Goal: Transaction & Acquisition: Subscribe to service/newsletter

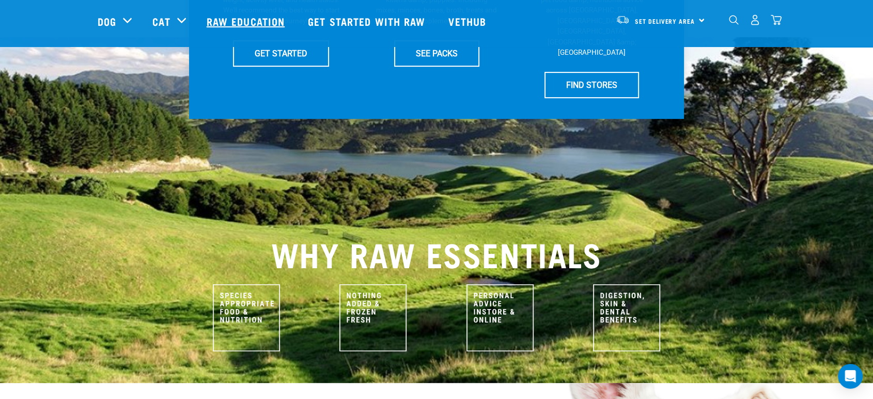
scroll to position [306, 0]
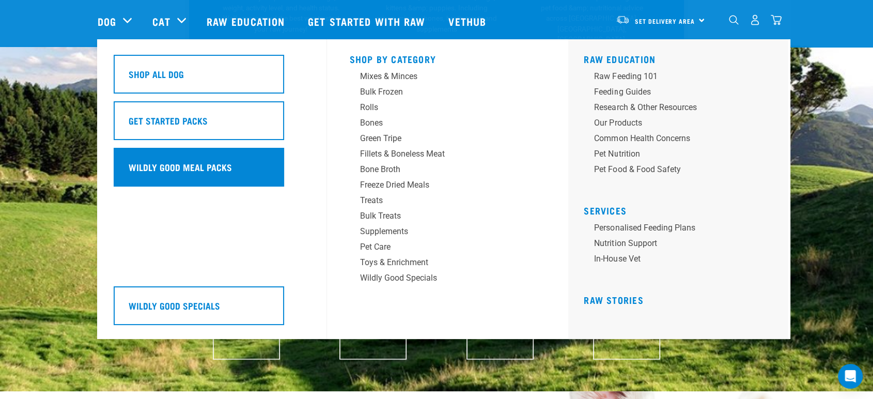
click at [197, 164] on h5 "Wildly Good Meal Packs" at bounding box center [180, 166] width 103 height 13
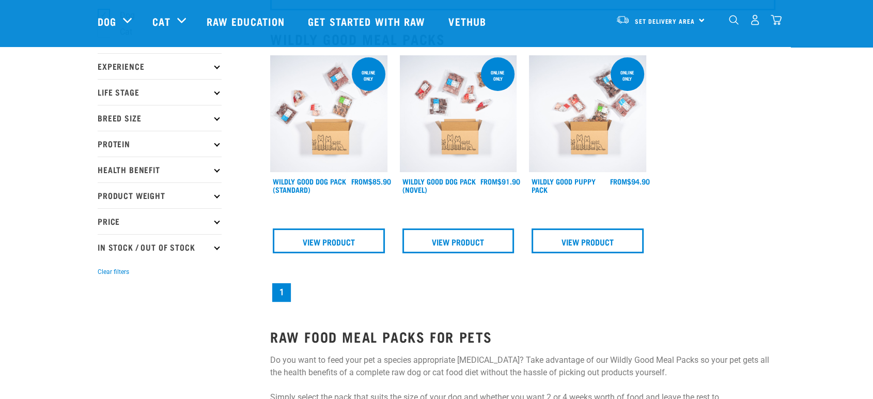
scroll to position [76, 0]
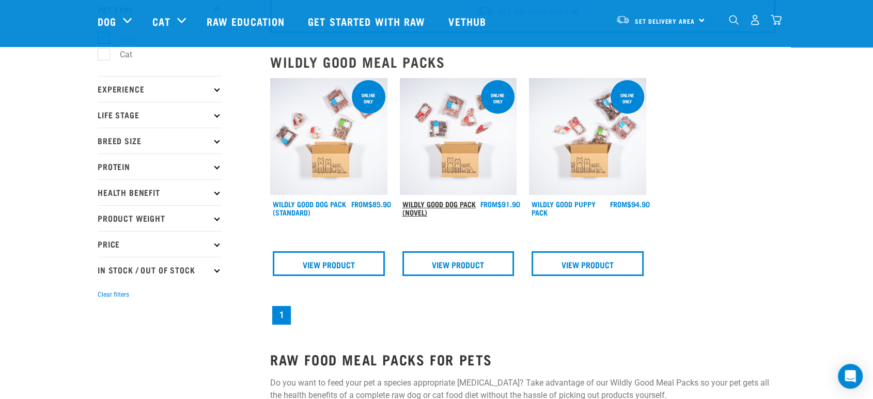
click at [452, 203] on link "Wildly Good Dog Pack (Novel)" at bounding box center [438, 208] width 73 height 12
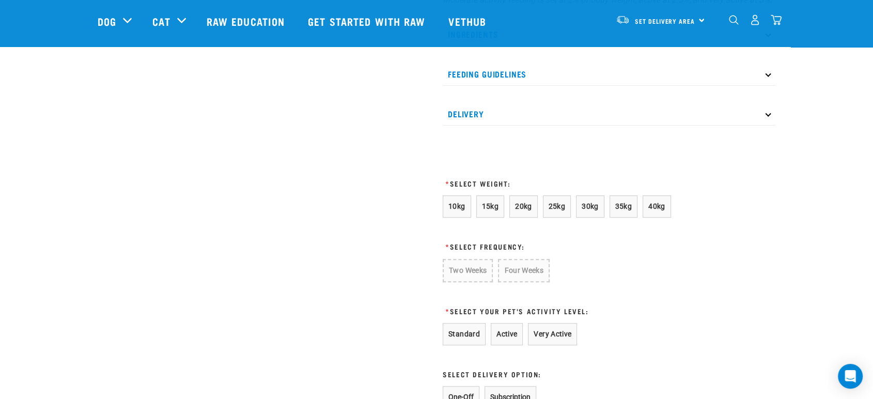
scroll to position [516, 0]
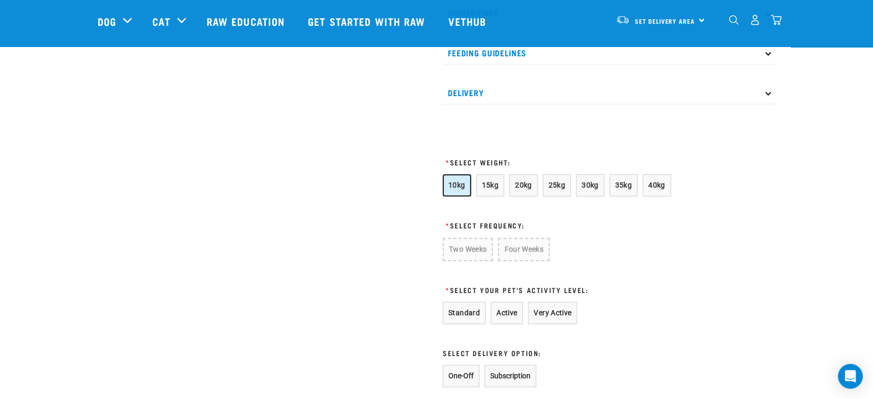
click at [459, 189] on span "10kg" at bounding box center [456, 185] width 17 height 8
click at [518, 261] on button "Four Weeks" at bounding box center [523, 249] width 51 height 23
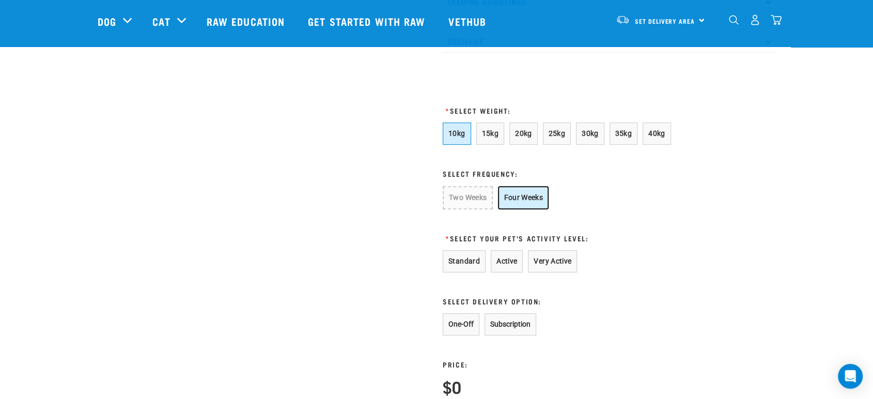
scroll to position [650, 0]
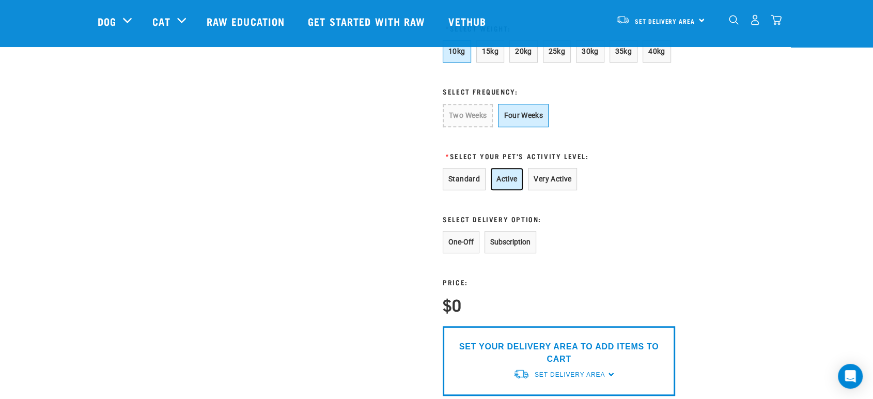
click at [502, 190] on button "Active" at bounding box center [507, 179] width 32 height 22
click at [518, 246] on button "Subscription" at bounding box center [510, 242] width 52 height 22
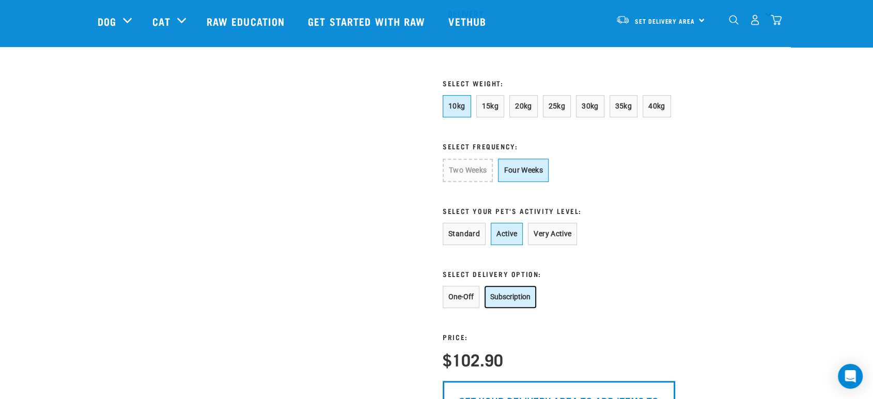
scroll to position [593, 0]
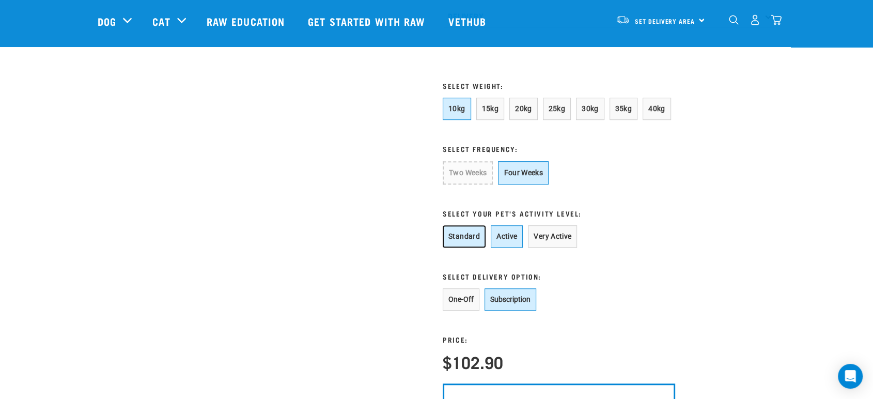
click at [473, 246] on button "Standard" at bounding box center [464, 236] width 43 height 22
click at [508, 243] on button "Active" at bounding box center [507, 236] width 32 height 22
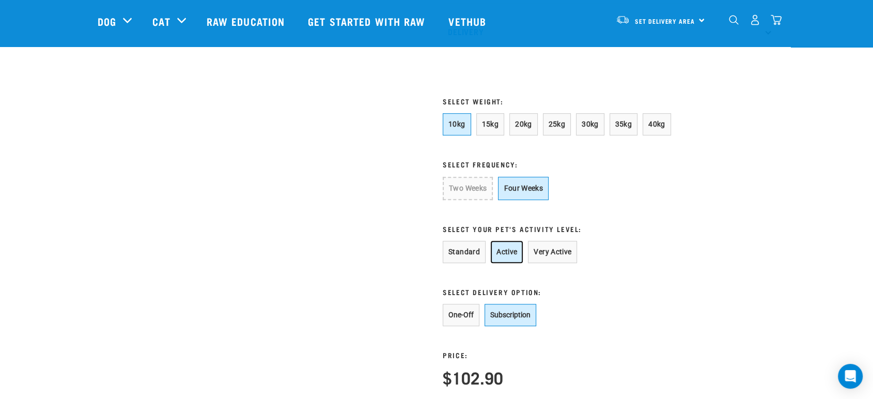
scroll to position [574, 0]
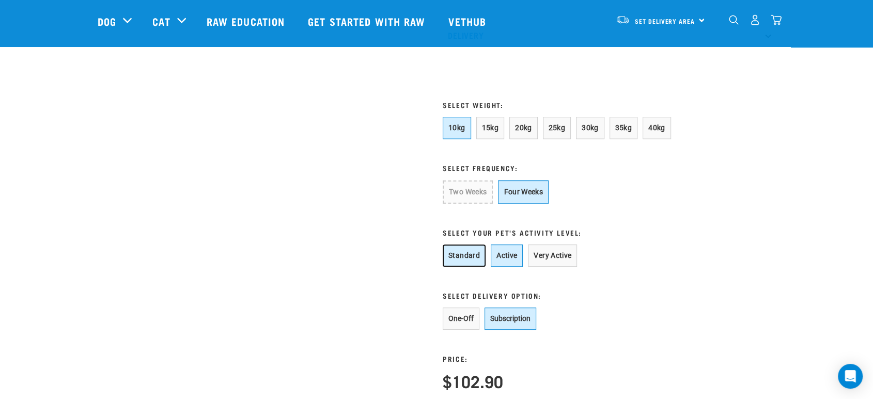
click at [467, 267] on button "Standard" at bounding box center [464, 255] width 43 height 22
click at [492, 130] on button "15kg" at bounding box center [490, 128] width 28 height 22
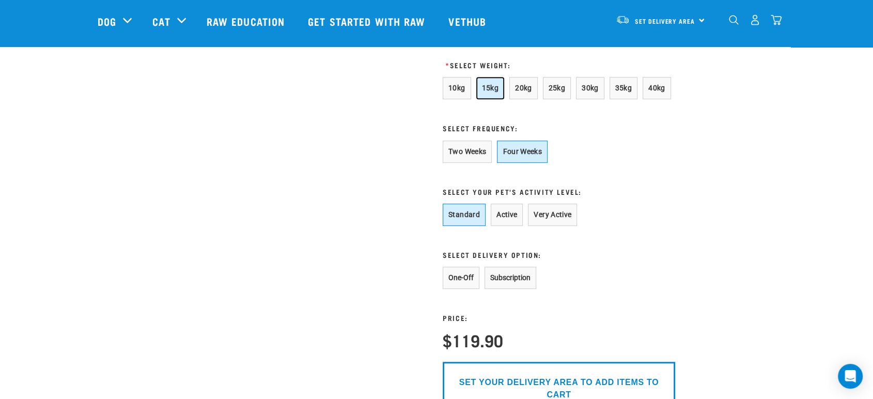
scroll to position [612, 0]
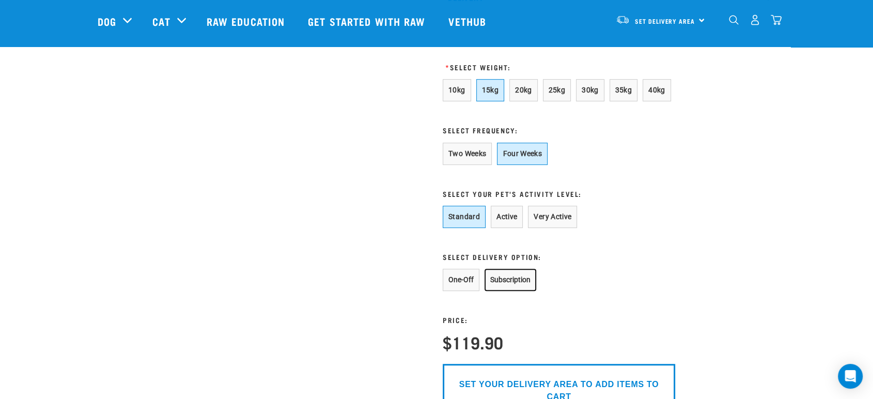
click at [519, 285] on button "Subscription" at bounding box center [510, 280] width 52 height 22
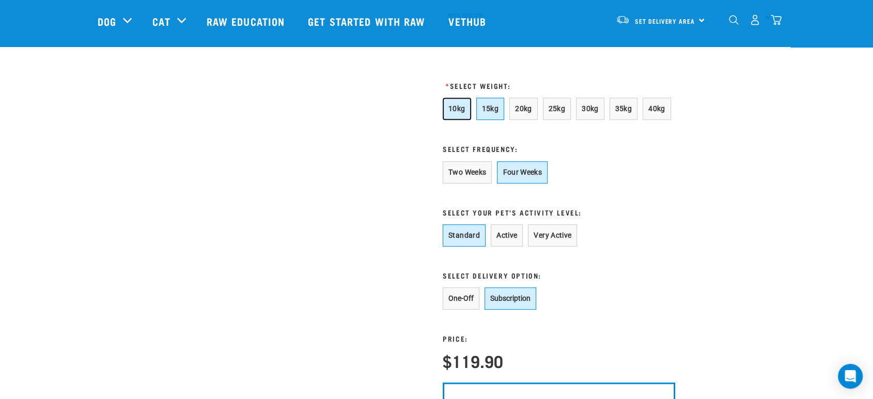
click at [457, 113] on span "10kg" at bounding box center [456, 108] width 17 height 8
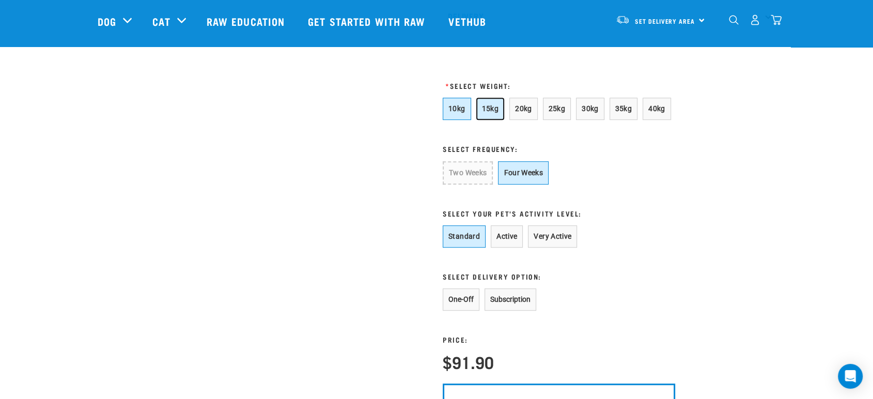
click at [491, 113] on span "15kg" at bounding box center [490, 108] width 17 height 8
click at [446, 119] on button "10kg" at bounding box center [457, 109] width 28 height 22
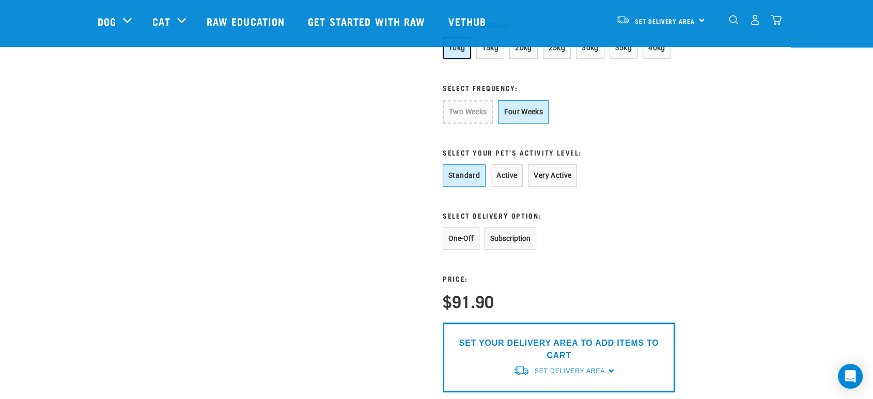
scroll to position [653, 0]
click at [520, 250] on button "Subscription" at bounding box center [510, 239] width 52 height 22
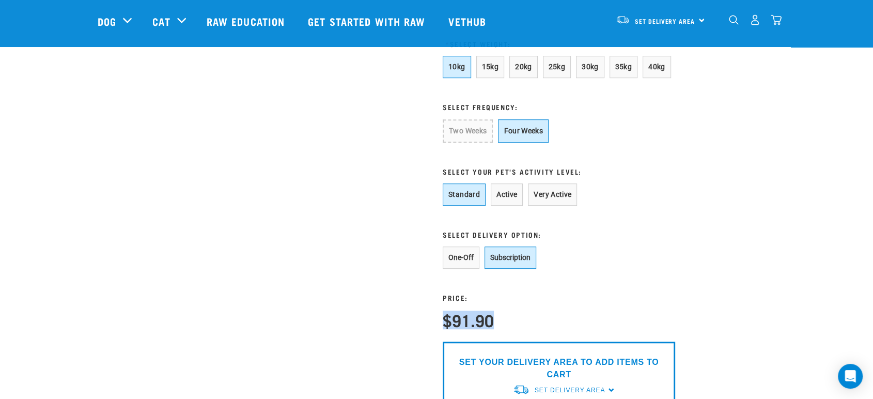
drag, startPoint x: 507, startPoint y: 334, endPoint x: 436, endPoint y: 322, distance: 71.2
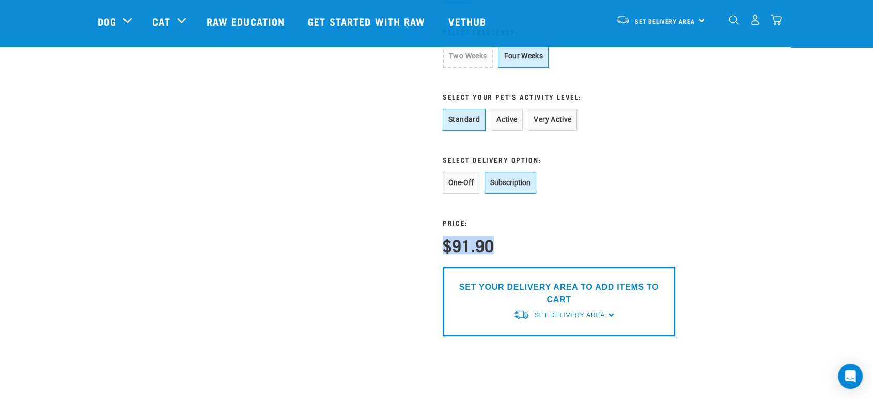
scroll to position [807, 0]
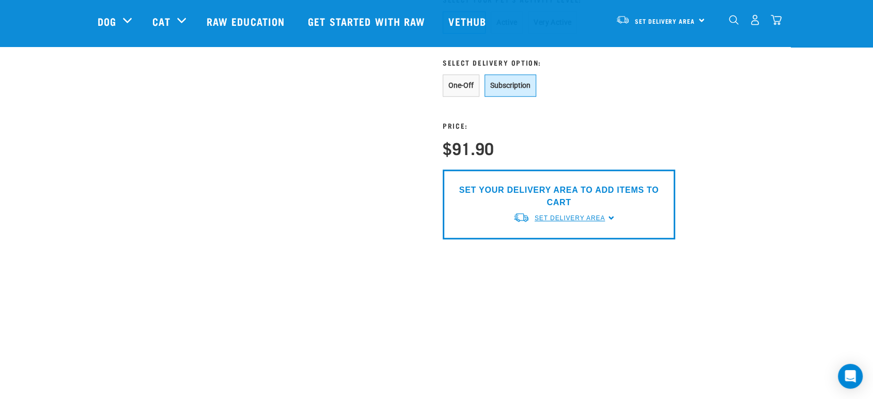
click at [574, 222] on span "Set Delivery Area" at bounding box center [570, 217] width 70 height 7
click at [558, 251] on link "[GEOGRAPHIC_DATA]" at bounding box center [564, 241] width 103 height 17
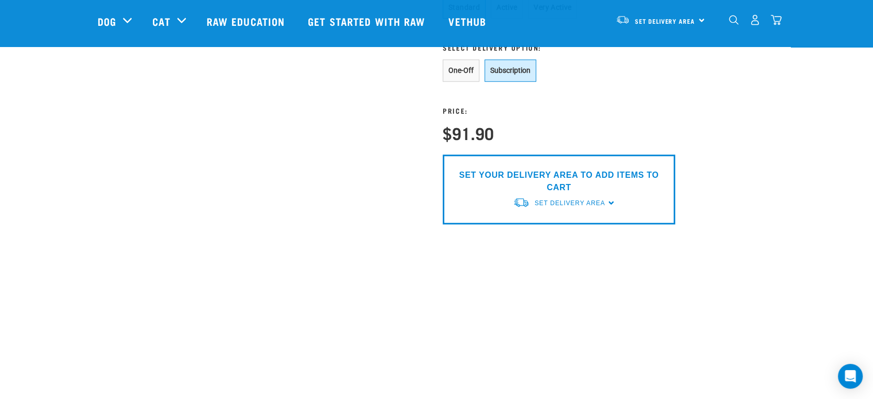
scroll to position [826, 0]
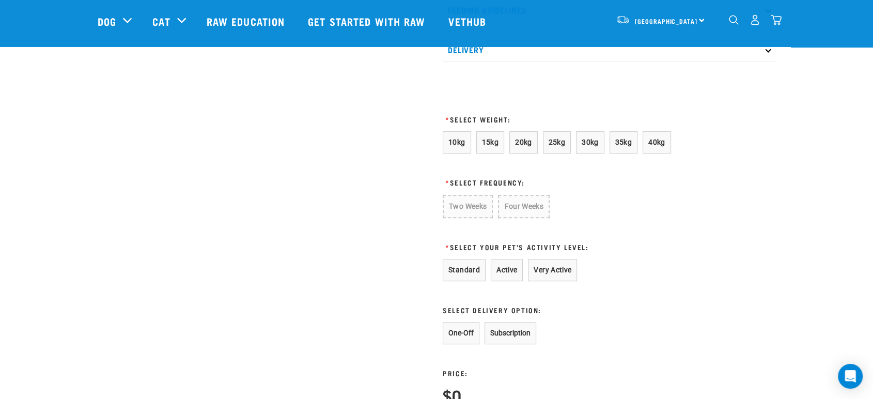
scroll to position [557, 0]
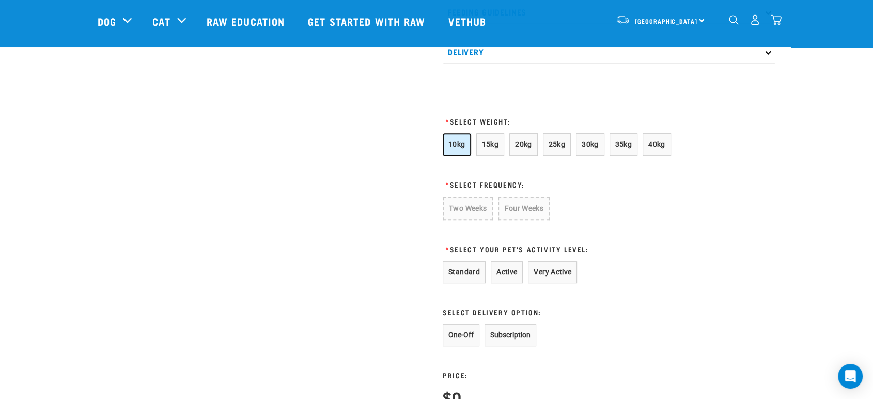
click at [444, 153] on button "10kg" at bounding box center [457, 144] width 28 height 22
click at [525, 220] on button "Four Weeks" at bounding box center [523, 208] width 51 height 23
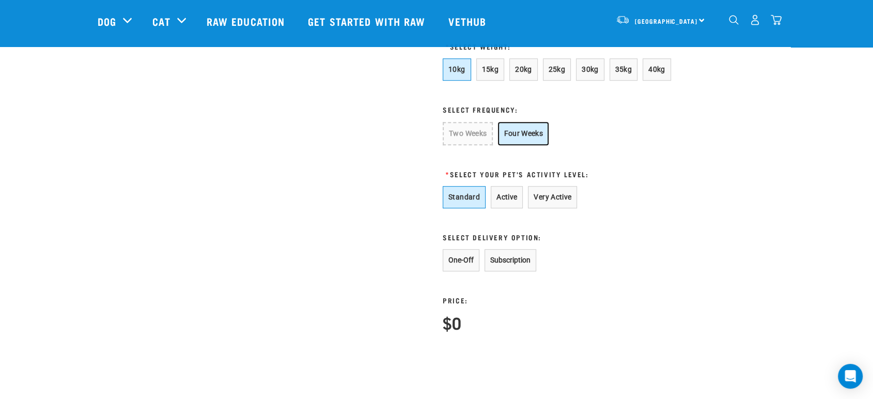
scroll to position [634, 0]
click at [463, 201] on button "Standard" at bounding box center [464, 195] width 43 height 22
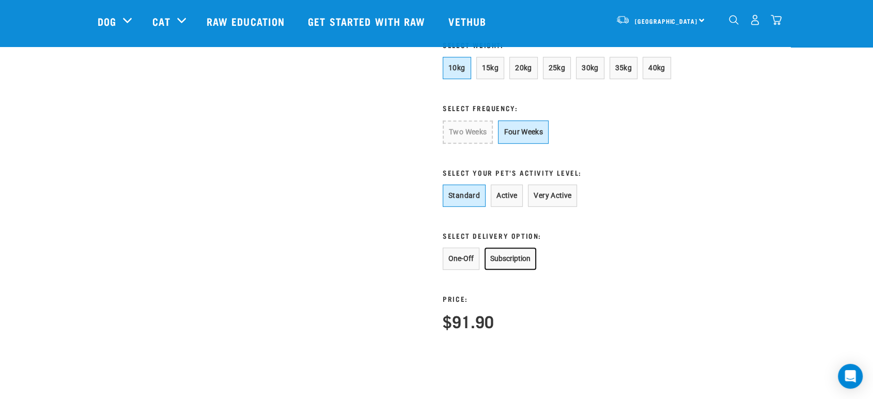
click at [509, 269] on button "Subscription" at bounding box center [510, 258] width 52 height 22
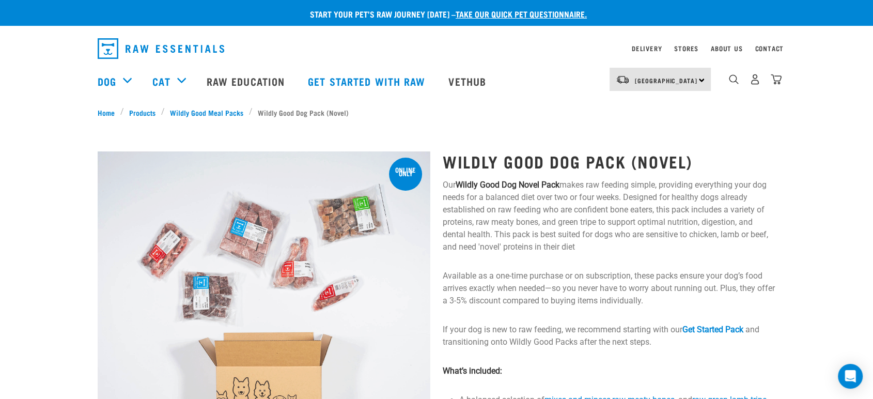
scroll to position [0, 0]
